Goal: Information Seeking & Learning: Learn about a topic

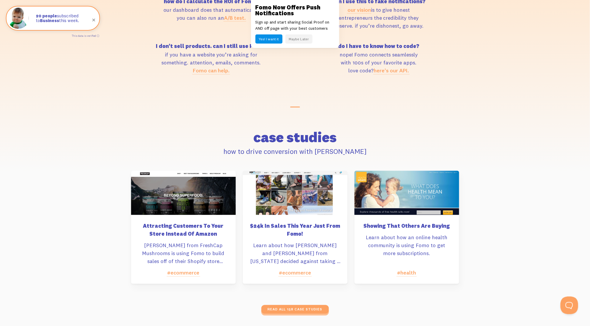
scroll to position [2891, 0]
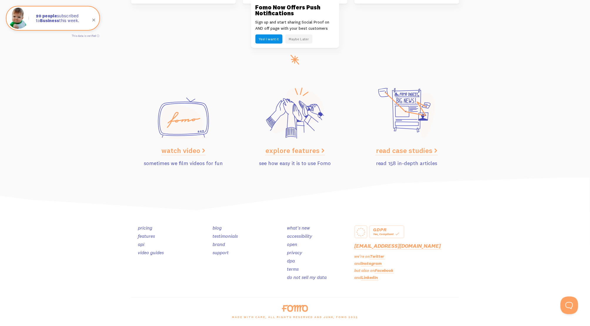
click at [481, 260] on div "GDPR Yes, Compliant hello@fomo.com we're on Twitter and Instagram but also on F…" at bounding box center [295, 268] width 590 height 115
click at [295, 268] on link "terms" at bounding box center [293, 269] width 12 height 6
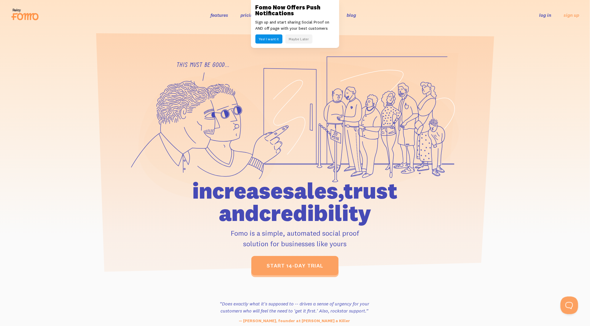
click at [290, 39] on button "Maybe Later" at bounding box center [298, 38] width 27 height 9
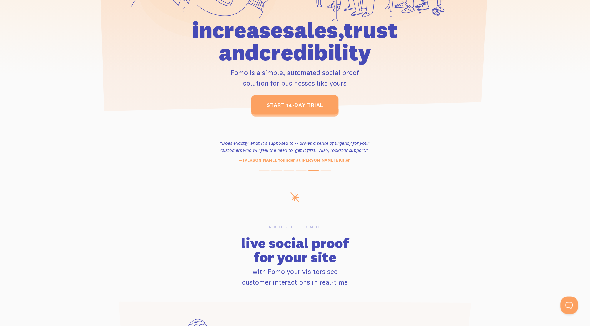
scroll to position [163, 0]
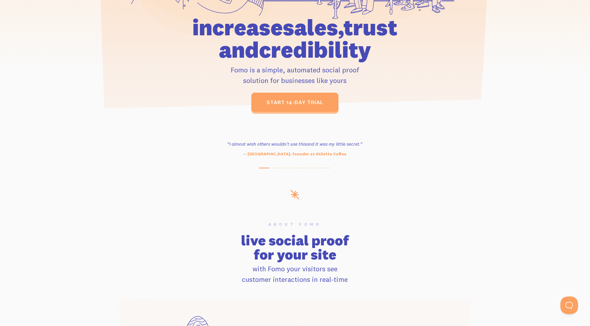
click at [498, 240] on section "About Fomo live social proof for your site with Fomo your visitors see customer…" at bounding box center [295, 302] width 590 height 203
click at [490, 214] on section "About Fomo live social proof for your site with Fomo your visitors see customer…" at bounding box center [295, 302] width 590 height 203
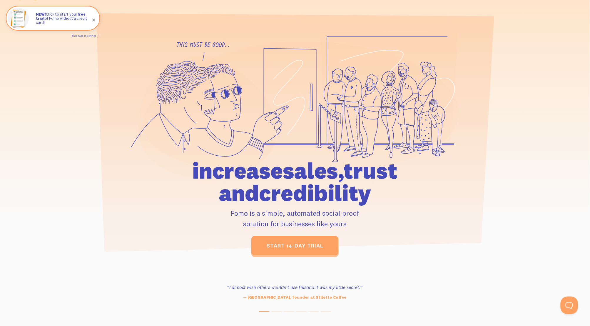
scroll to position [0, 0]
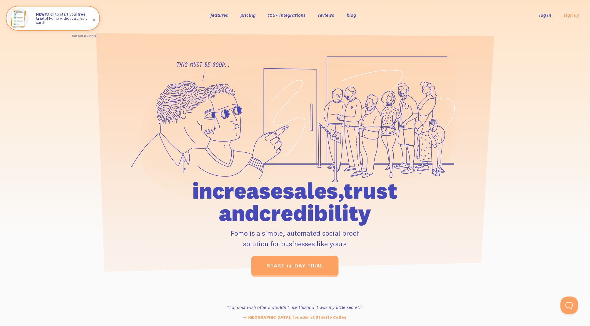
click at [219, 15] on link "features" at bounding box center [219, 15] width 18 height 6
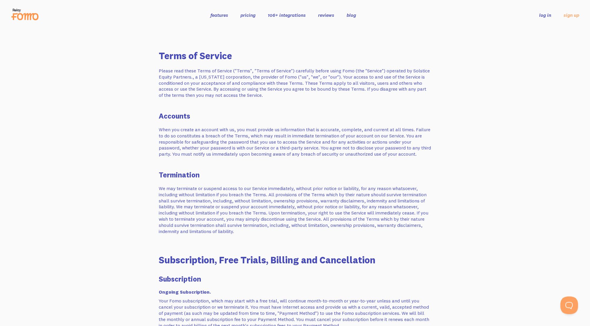
click at [266, 74] on p "Please read these Terms of Service ("Terms", "Terms of Service") carefully befo…" at bounding box center [295, 83] width 272 height 31
click at [368, 80] on p "Please read these Terms of Service ("Terms", "Terms of Service") carefully befo…" at bounding box center [295, 83] width 272 height 31
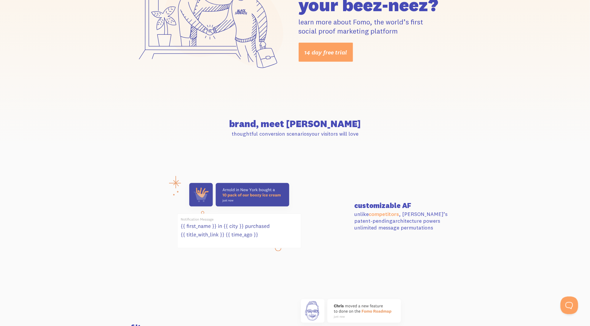
scroll to position [163, 0]
